Goal: Subscribe to service/newsletter

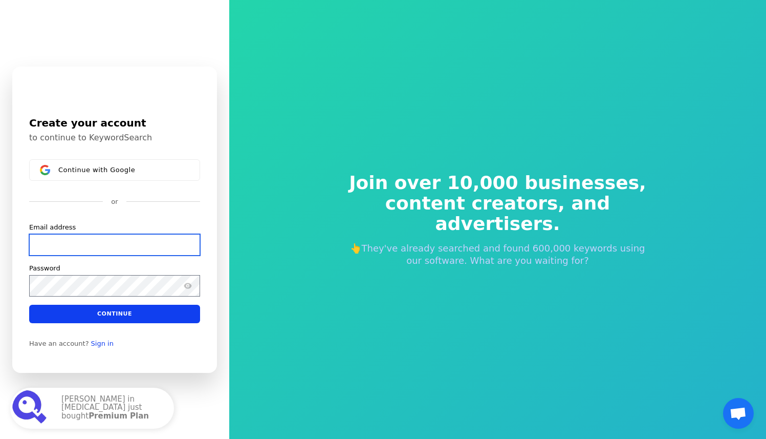
click at [130, 255] on input "Email address" at bounding box center [114, 243] width 171 height 21
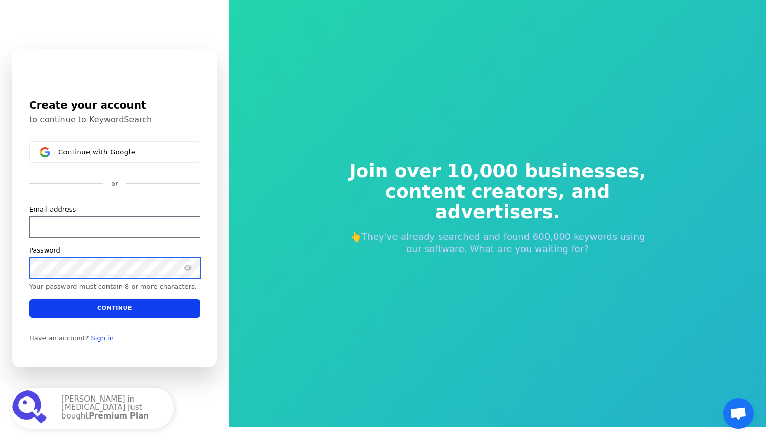
scroll to position [12, 0]
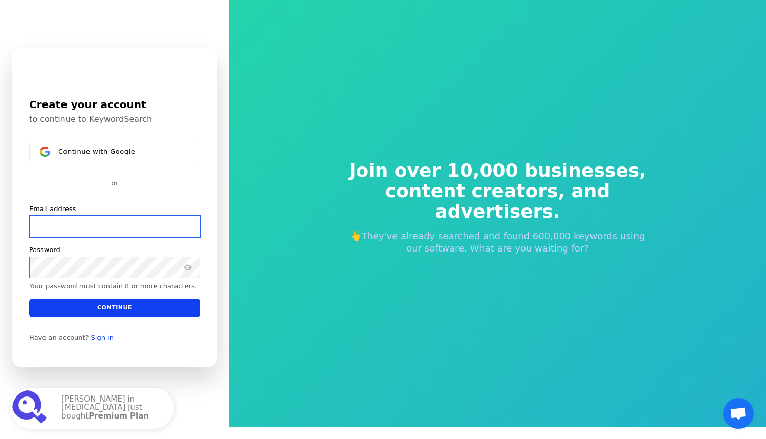
click at [127, 236] on input "Email address" at bounding box center [114, 225] width 171 height 21
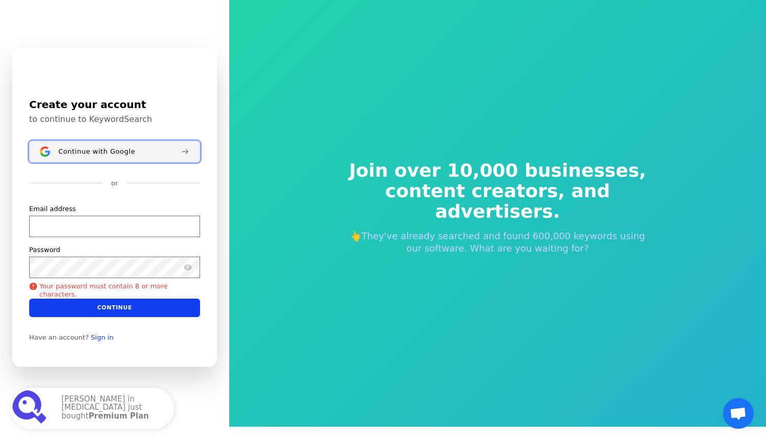
click at [94, 162] on button "Continue with Google" at bounding box center [114, 151] width 171 height 21
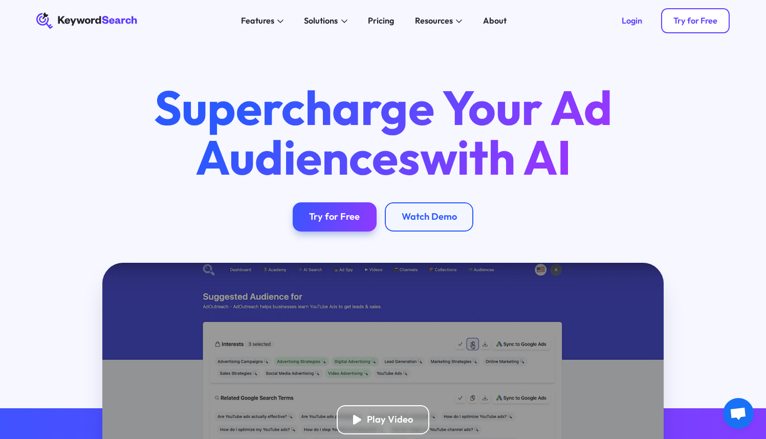
click at [711, 23] on div "Try for Free" at bounding box center [696, 20] width 44 height 10
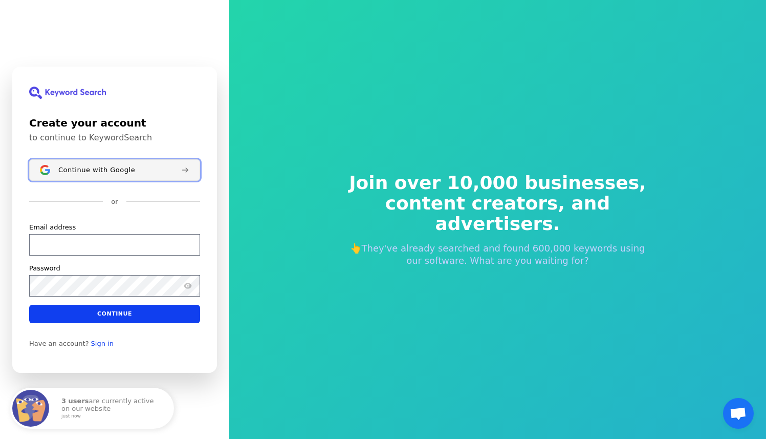
click at [98, 166] on span "Continue with Google" at bounding box center [96, 169] width 77 height 8
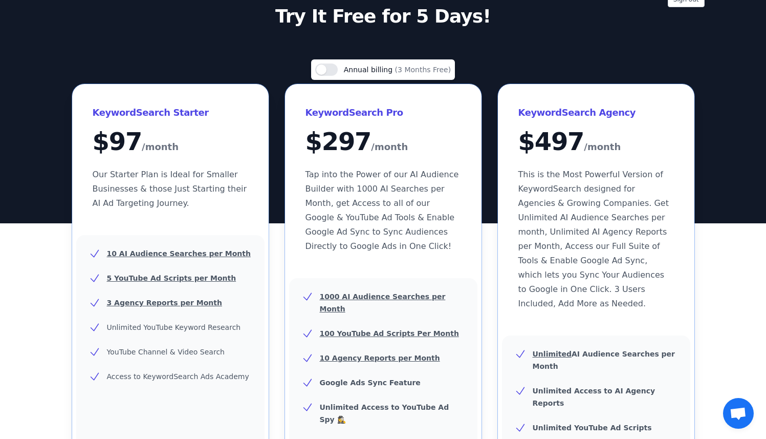
scroll to position [99, 0]
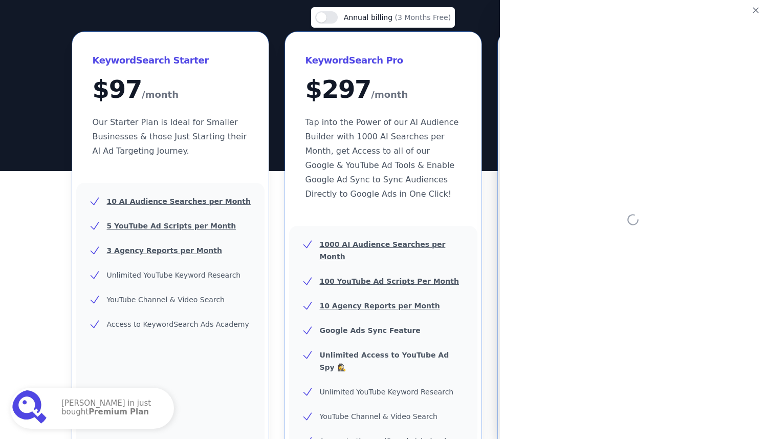
click at [80, 11] on div "Use setting Annual billing (3 Months Free)" at bounding box center [383, 19] width 622 height 25
